Goal: Transaction & Acquisition: Book appointment/travel/reservation

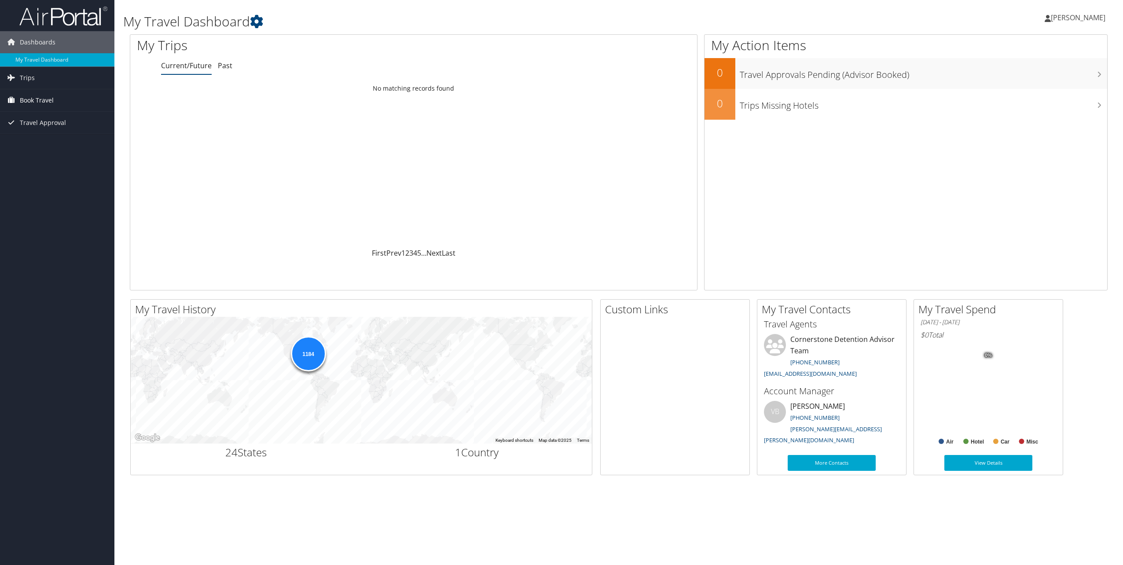
click at [26, 98] on span "Book Travel" at bounding box center [37, 100] width 34 height 22
click at [32, 143] on link "Book/Manage Online Trips" at bounding box center [57, 144] width 114 height 13
